Goal: Find specific page/section

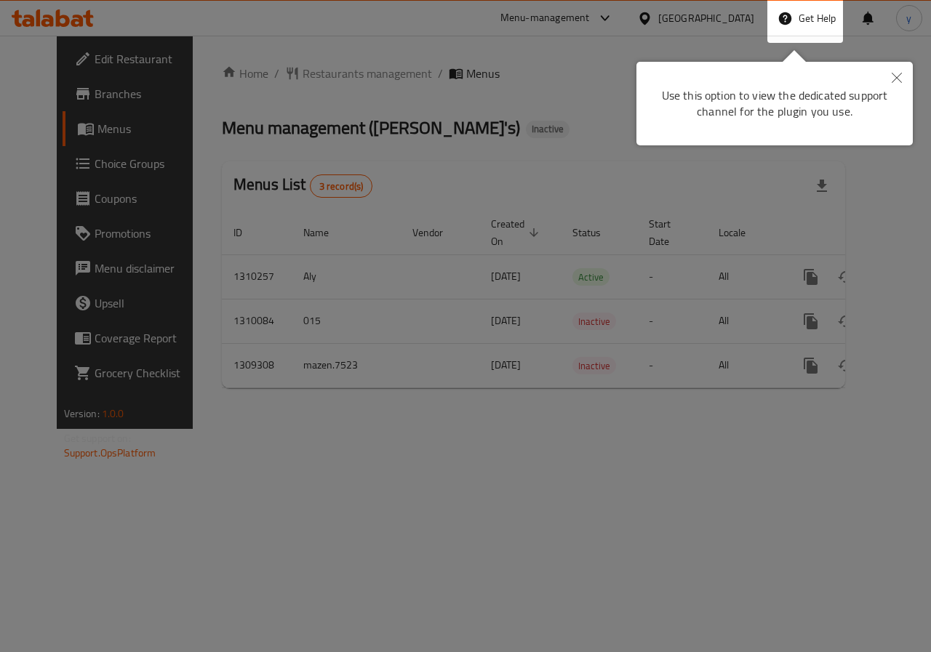
click at [893, 75] on icon "Close" at bounding box center [897, 78] width 10 height 10
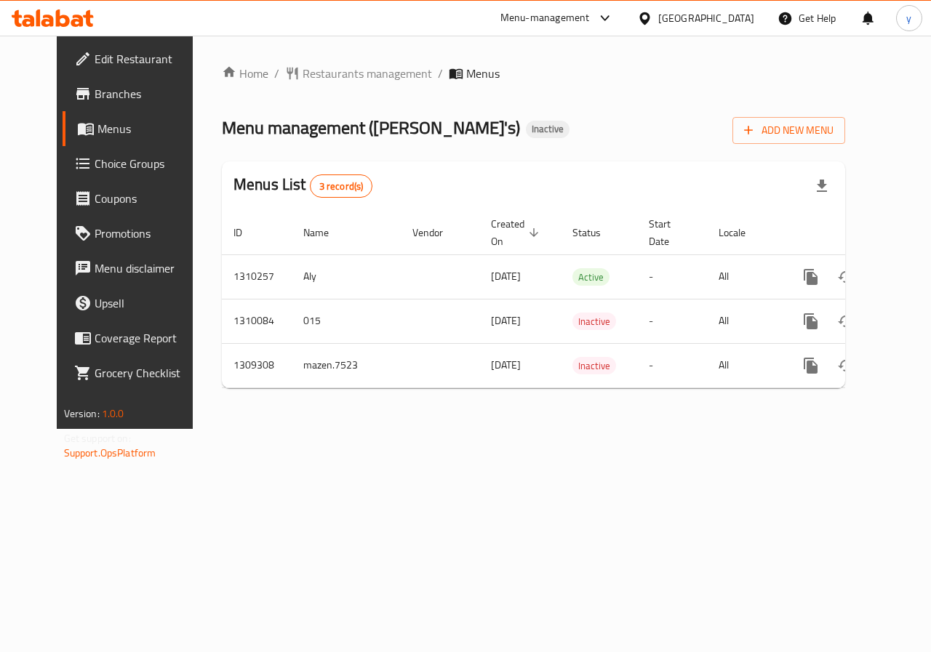
click at [95, 99] on span "Branches" at bounding box center [148, 93] width 106 height 17
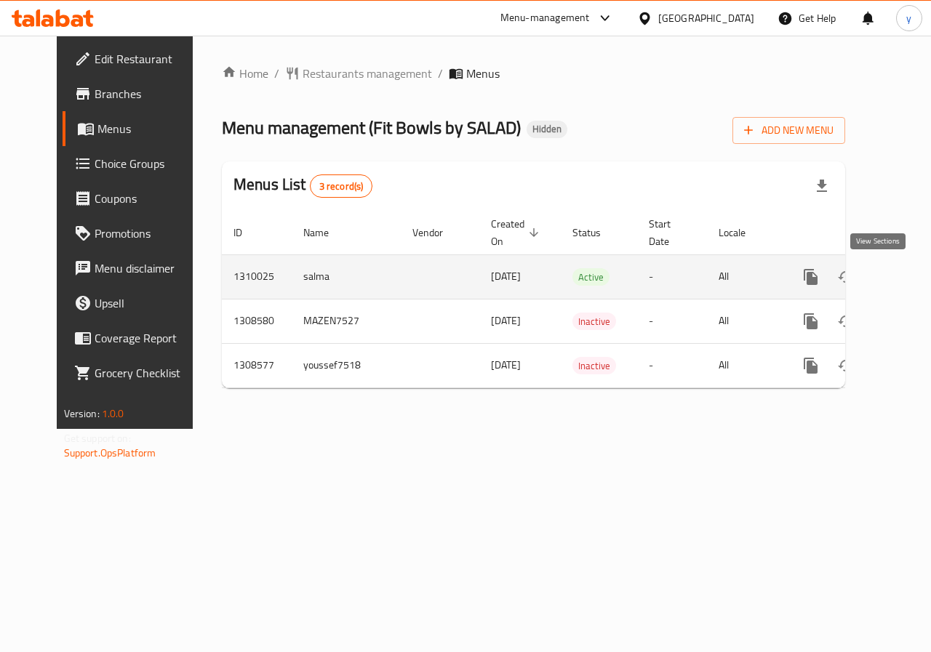
click at [909, 275] on icon "enhanced table" at bounding box center [915, 277] width 13 height 13
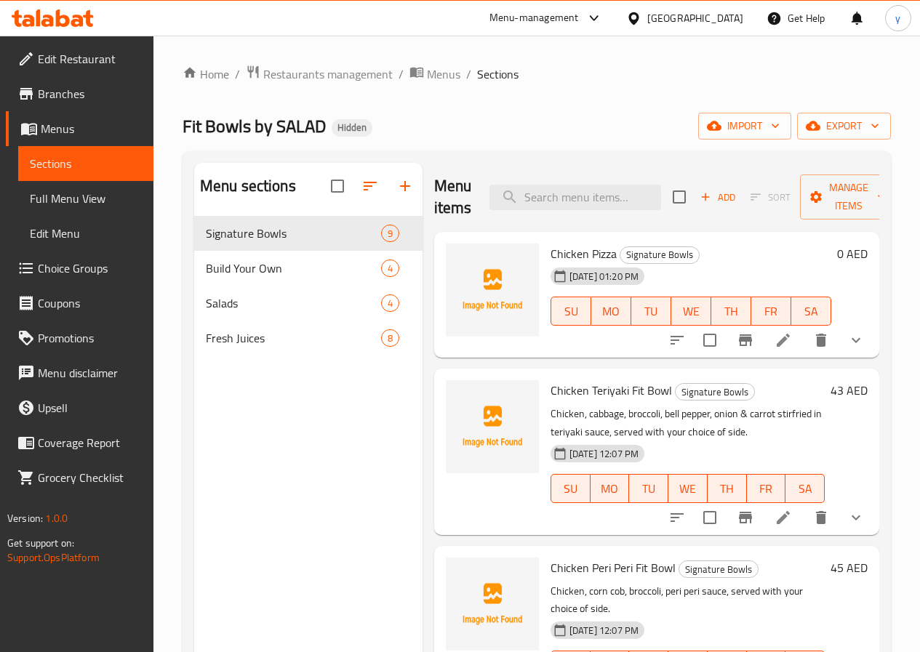
drag, startPoint x: 288, startPoint y: 364, endPoint x: 304, endPoint y: 489, distance: 125.4
click at [304, 489] on div "Menu sections Signature Bowls 9 Build Your Own 4 Salads 4 Fresh Juices 8" at bounding box center [308, 489] width 228 height 652
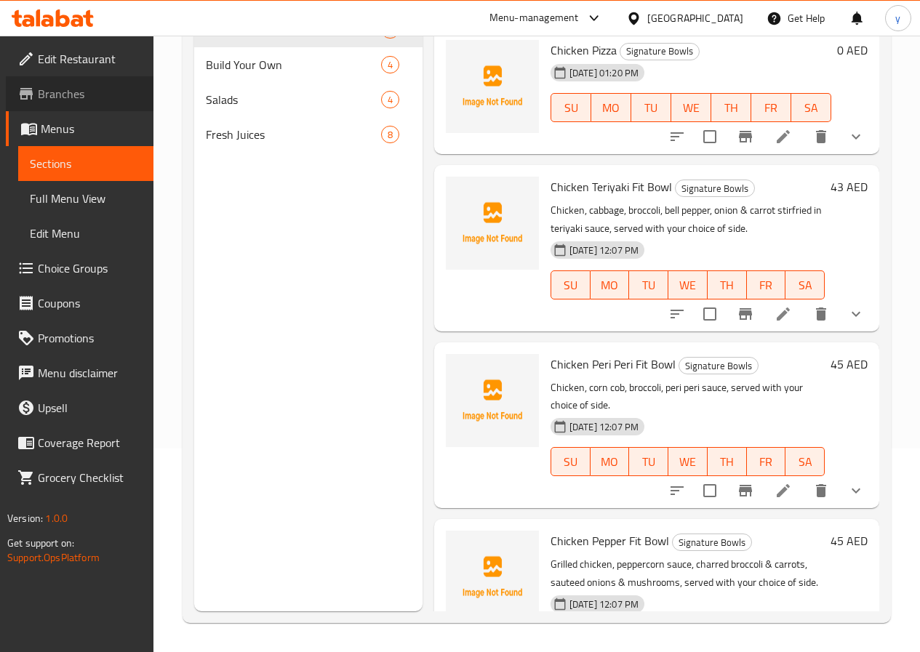
click at [109, 105] on link "Branches" at bounding box center [80, 93] width 148 height 35
